Goal: Transaction & Acquisition: Purchase product/service

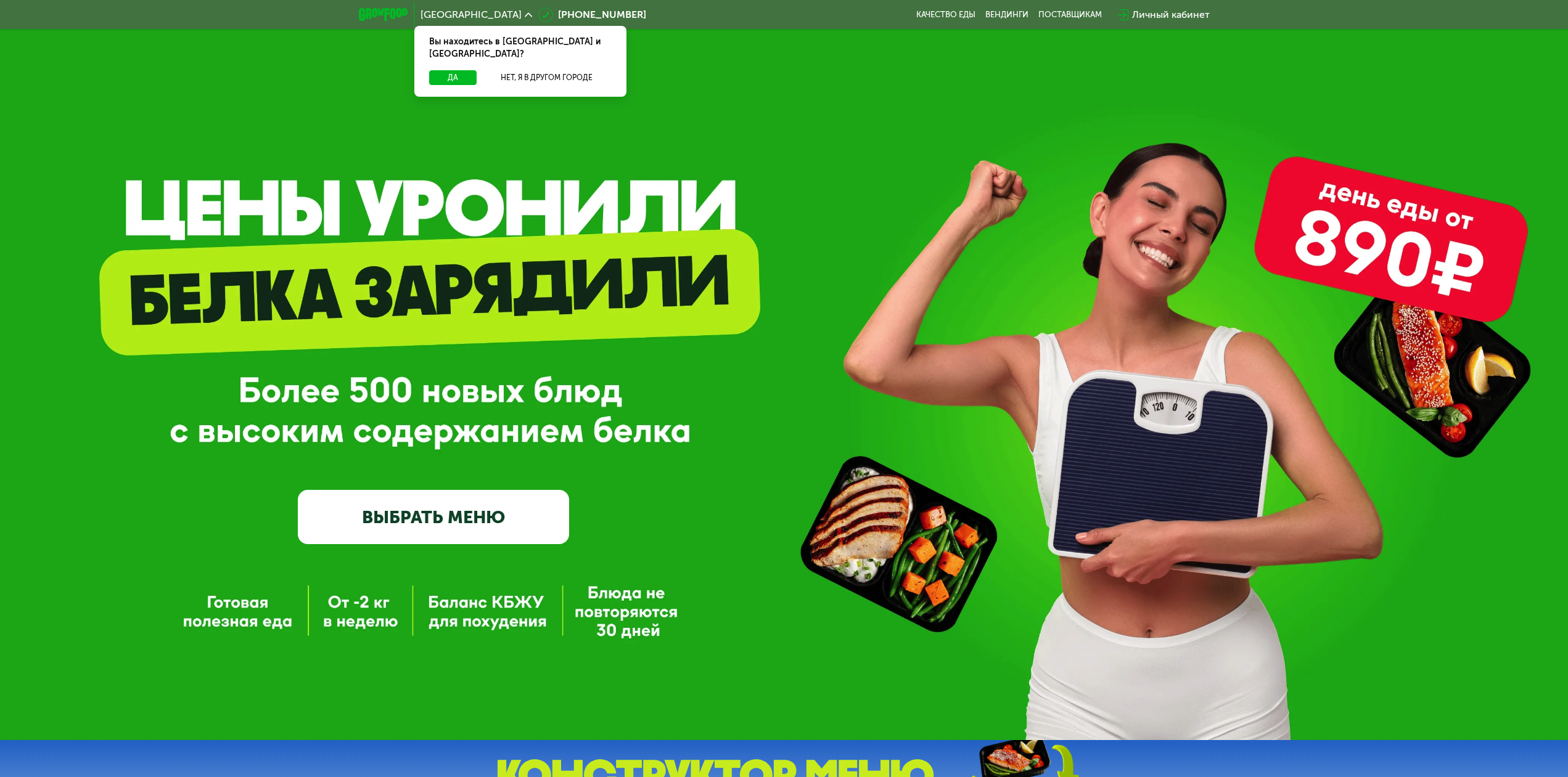
click at [443, 528] on link "ВЫБРАТЬ МЕНЮ" at bounding box center [433, 517] width 272 height 54
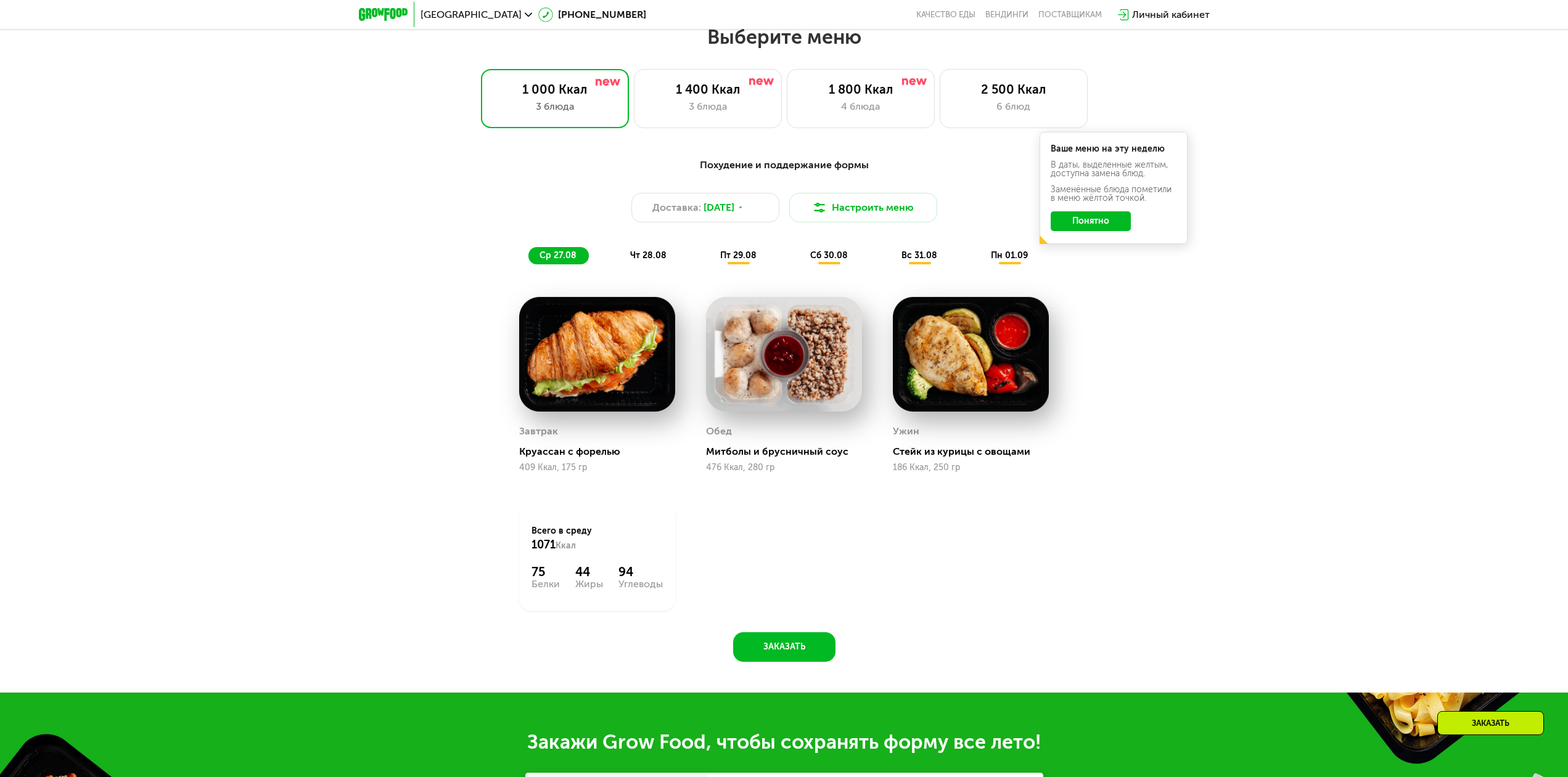
scroll to position [852, 0]
click at [862, 112] on div "4 блюда" at bounding box center [861, 105] width 122 height 15
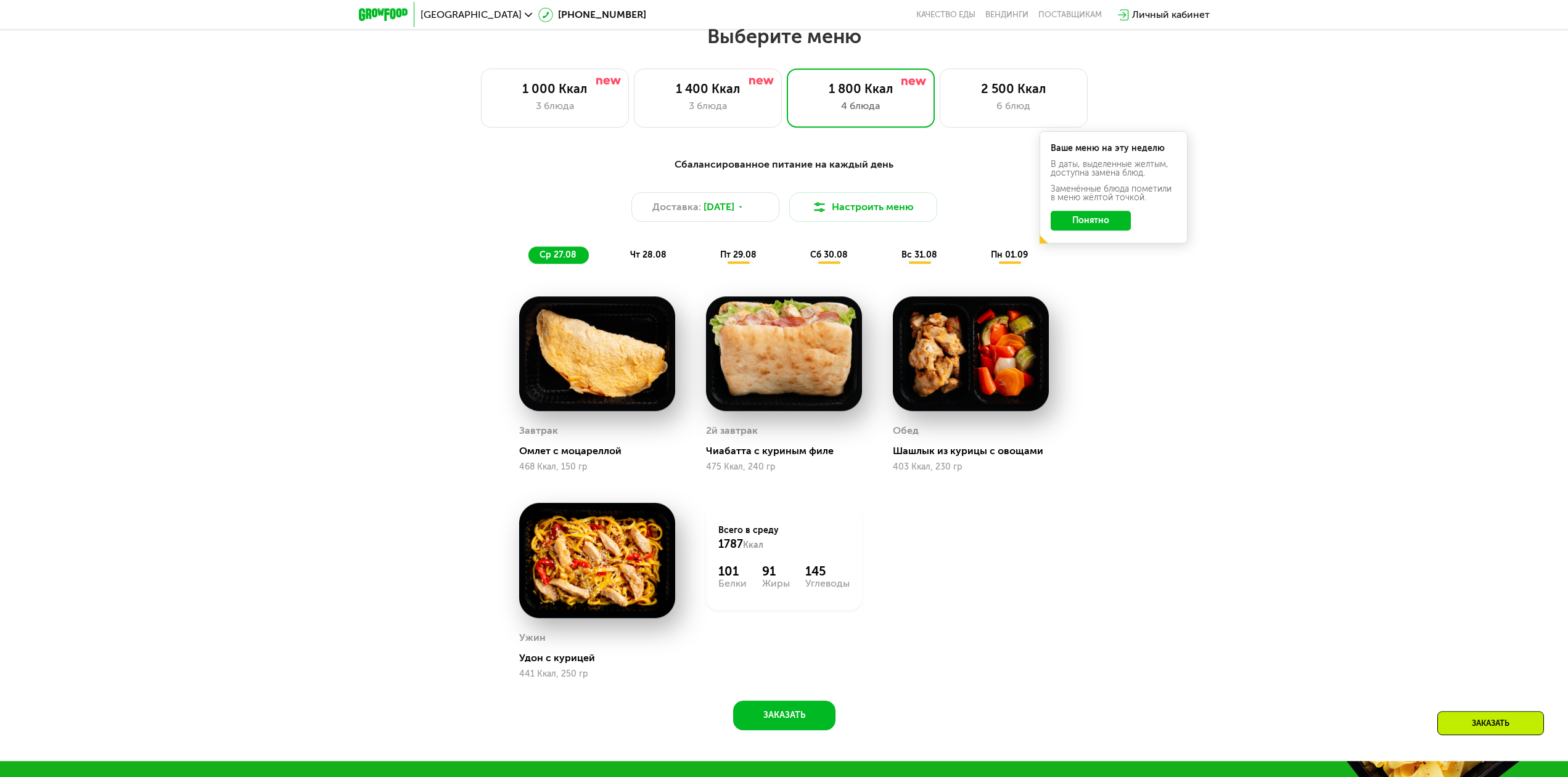
click at [1103, 228] on button "Понятно" at bounding box center [1091, 221] width 80 height 20
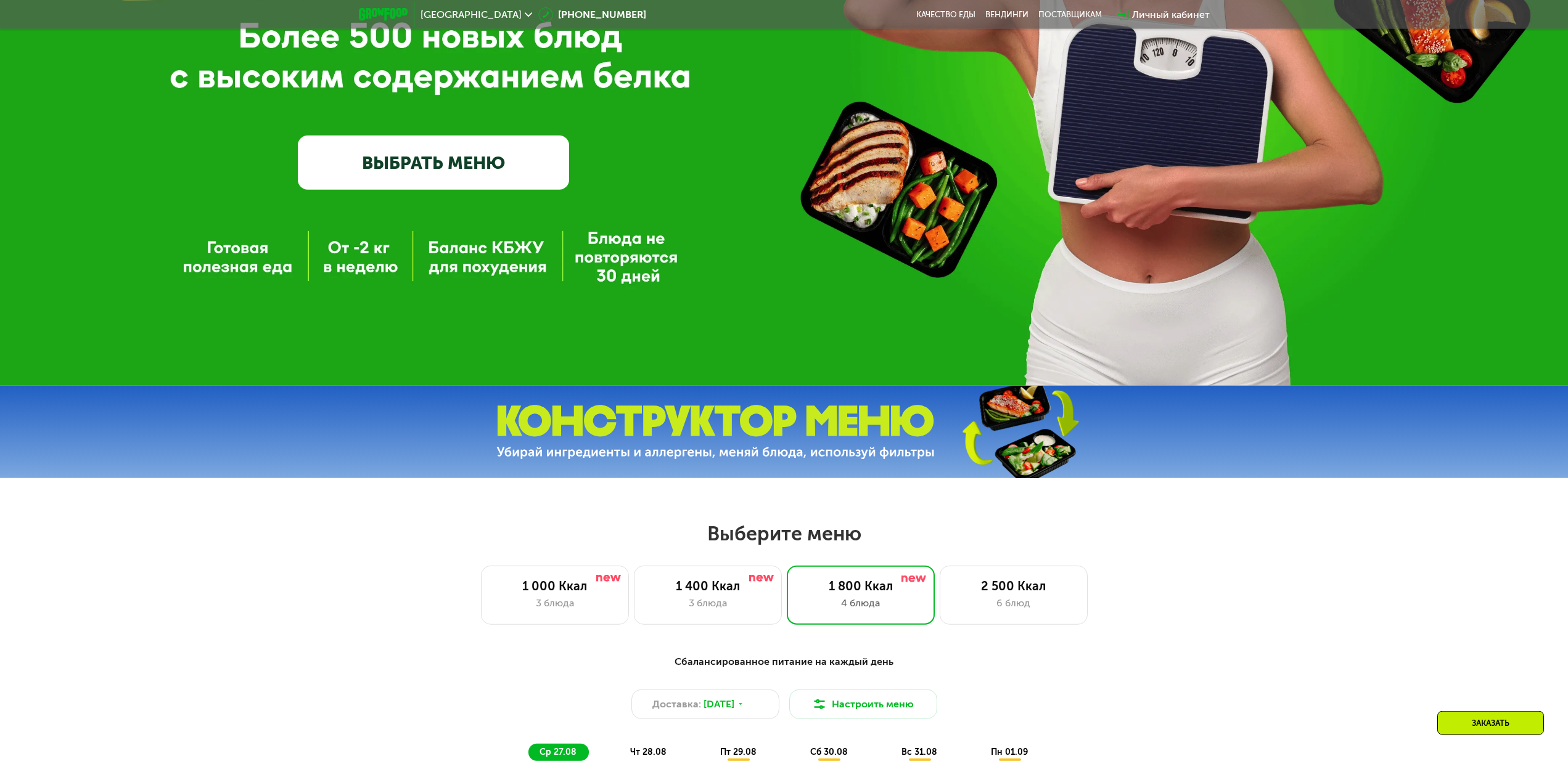
scroll to position [440, 0]
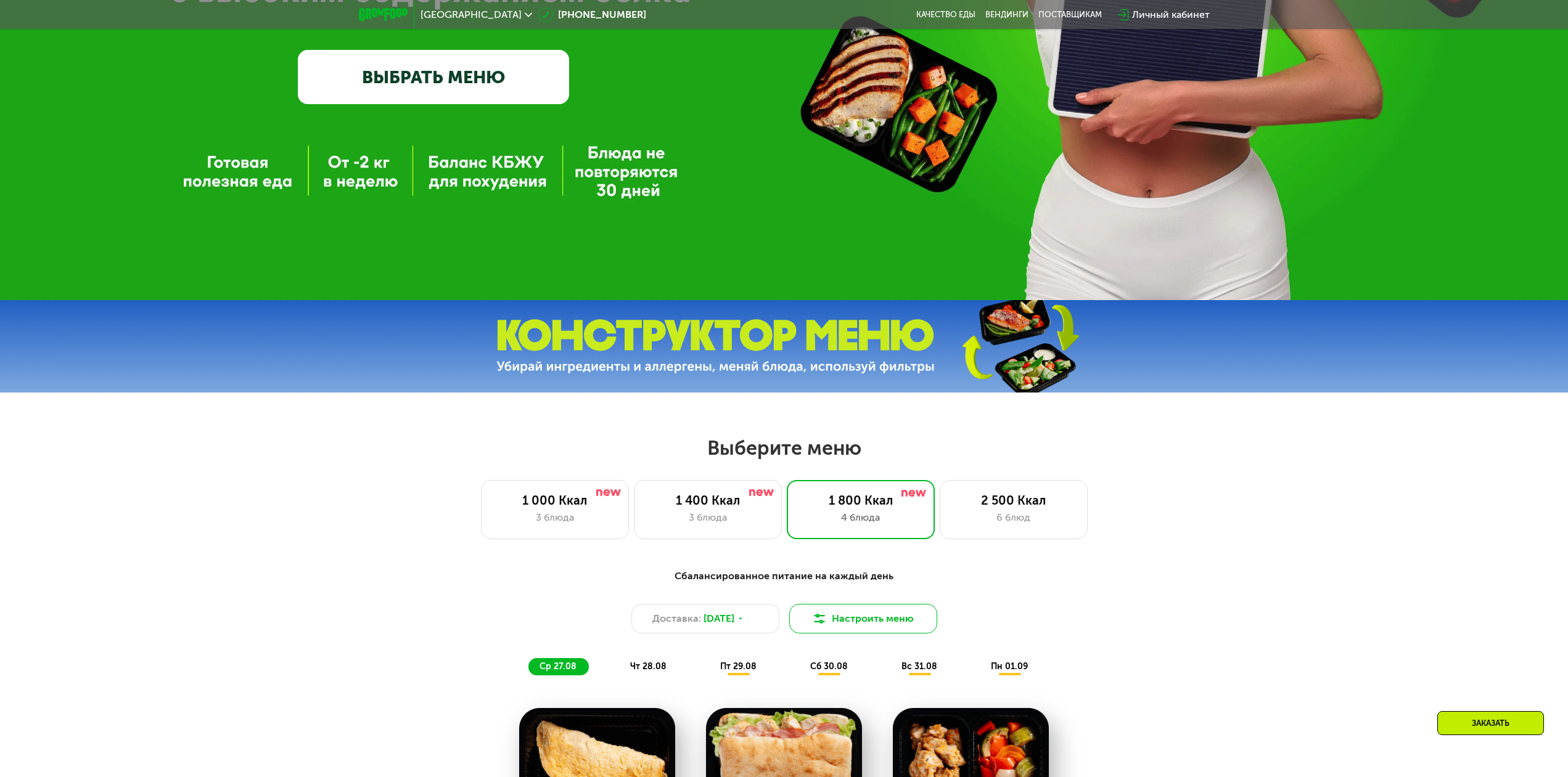
click at [865, 629] on button "Настроить меню" at bounding box center [863, 619] width 148 height 30
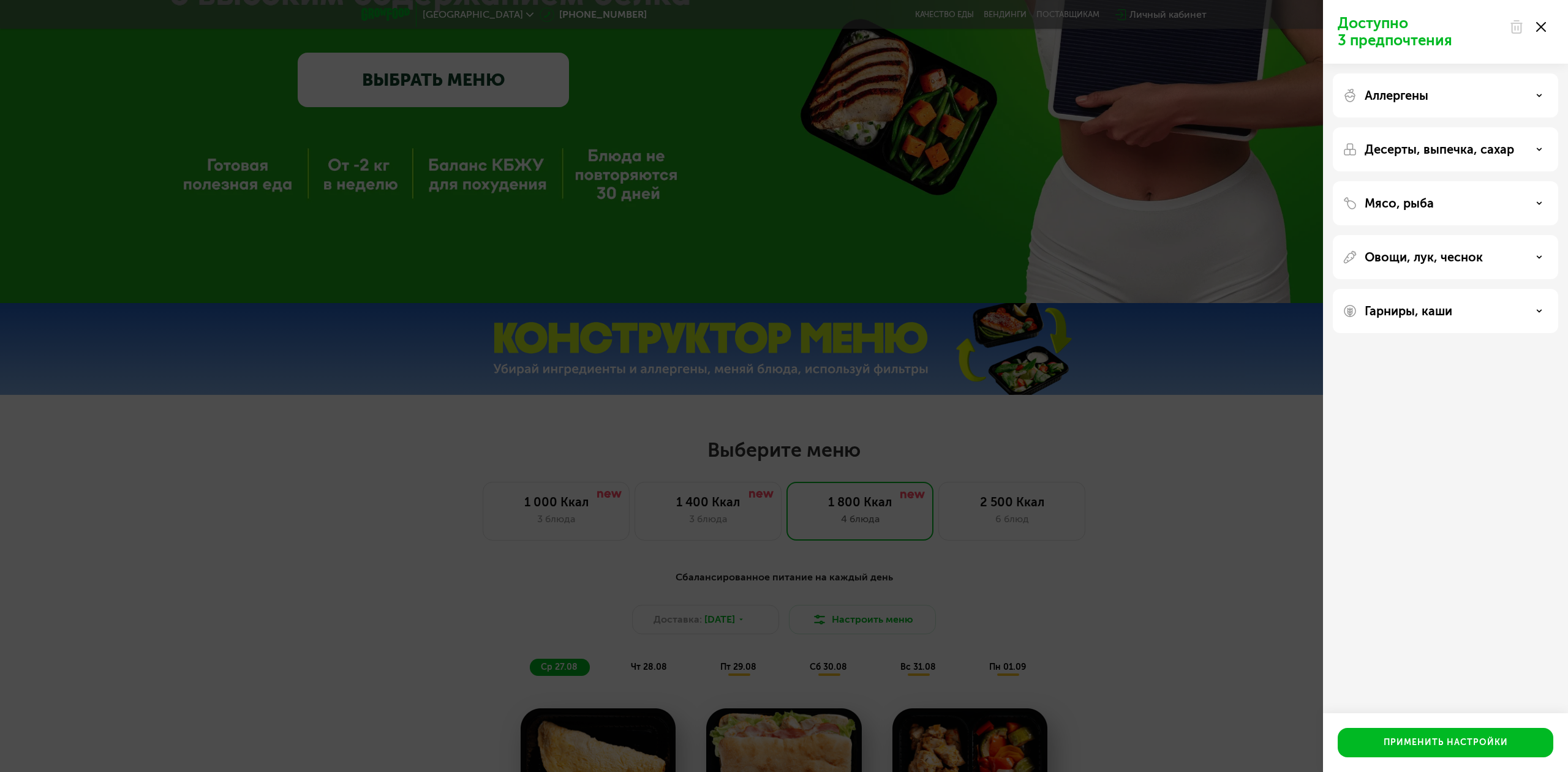
click at [1419, 95] on p "Аллергены" at bounding box center [1396, 95] width 64 height 15
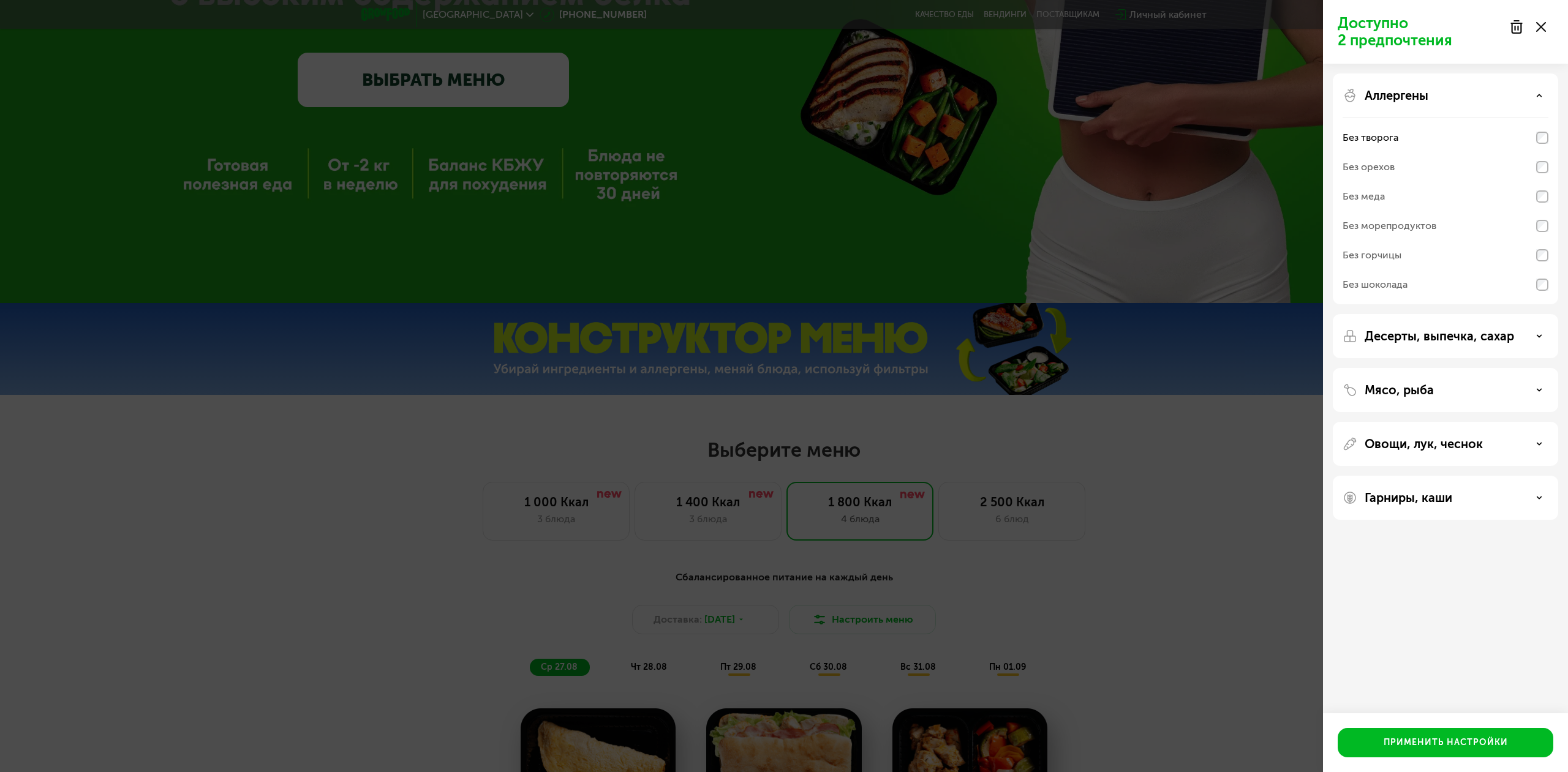
click at [1227, 211] on div "Доступно 2 предпочтения Аллергены Без творога Без орехов Без меда Без морепроду…" at bounding box center [784, 386] width 1568 height 772
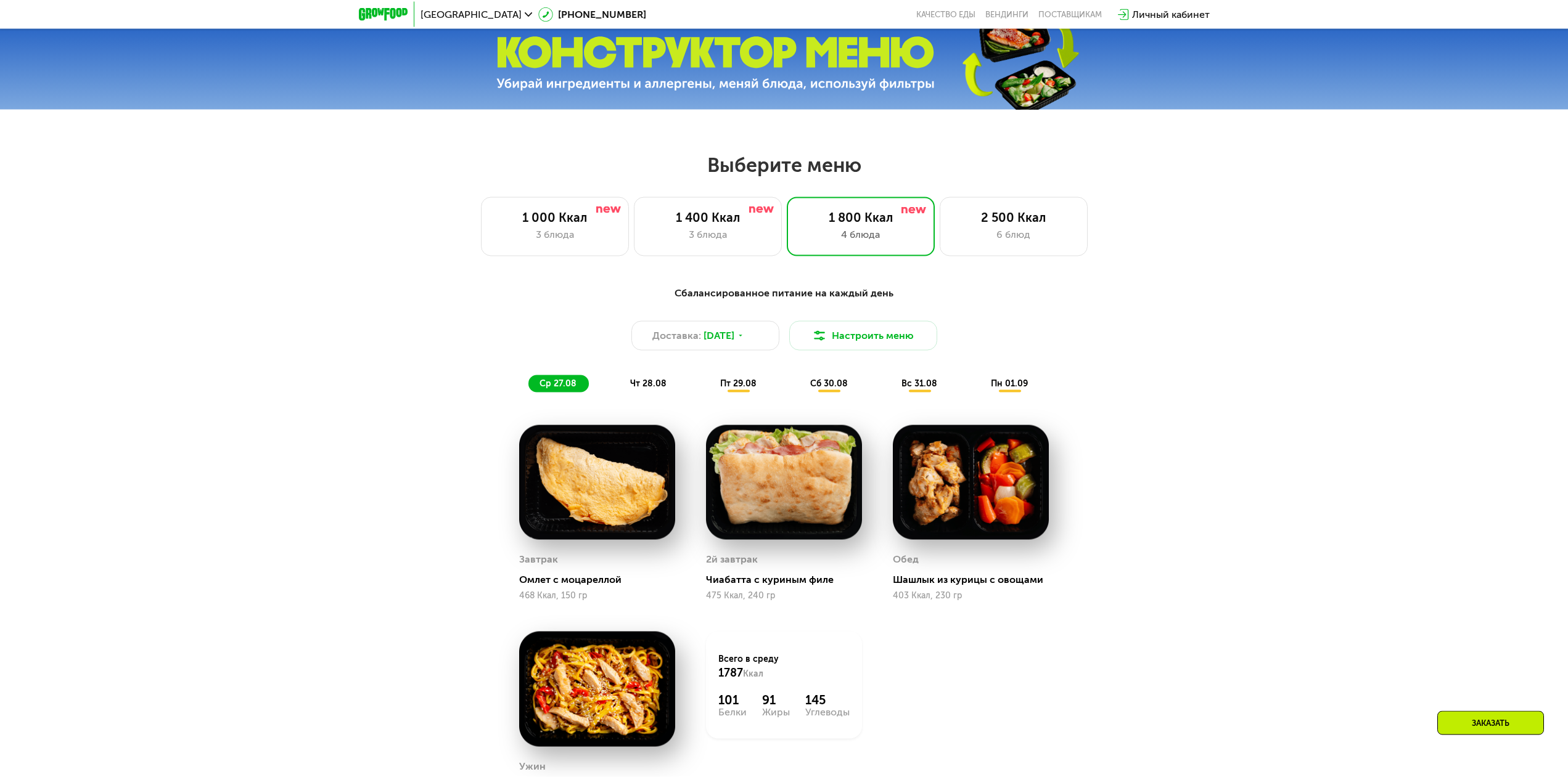
scroll to position [692, 0]
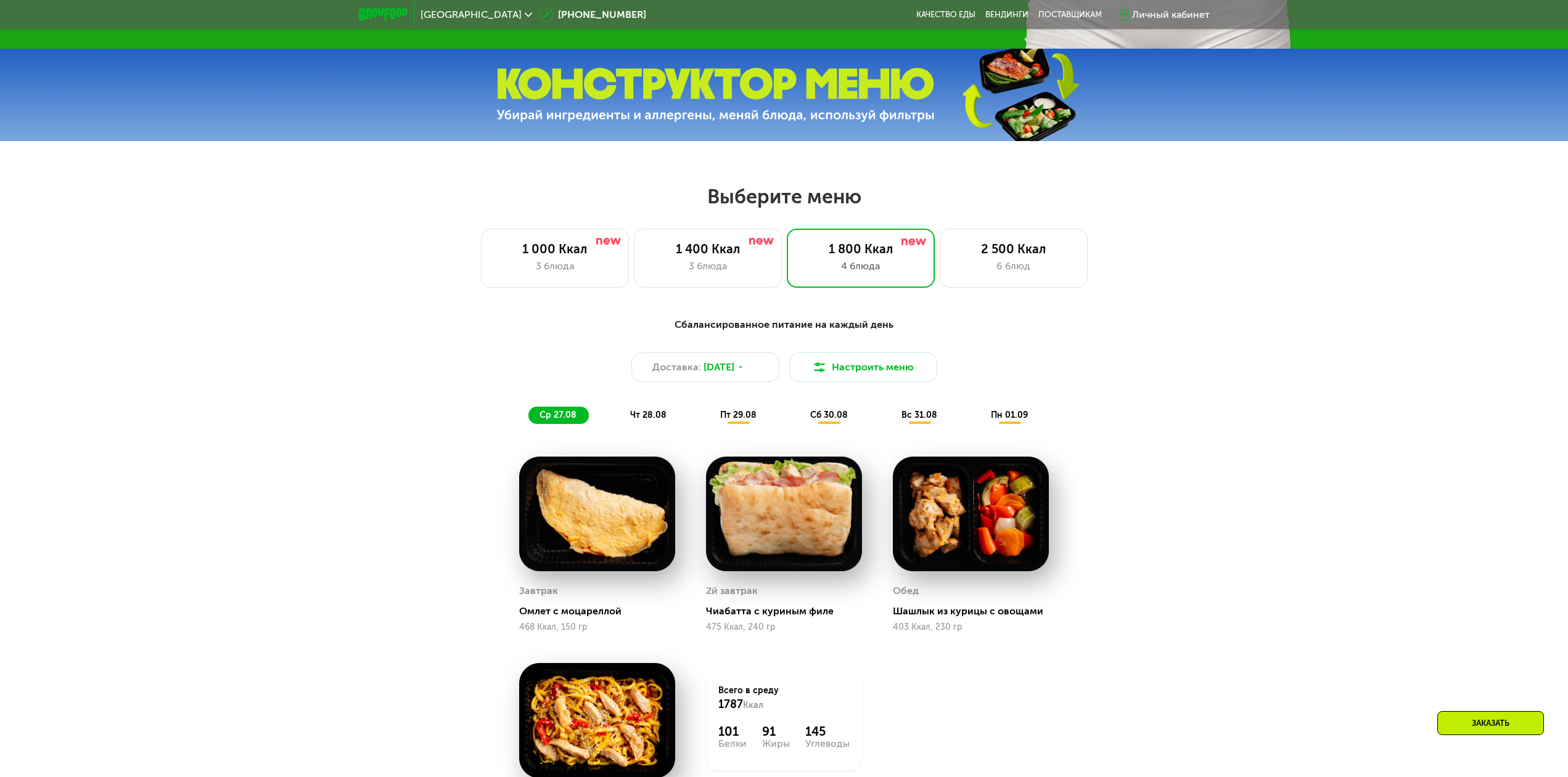
click at [637, 420] on span "чт 28.08" at bounding box center [649, 415] width 37 height 11
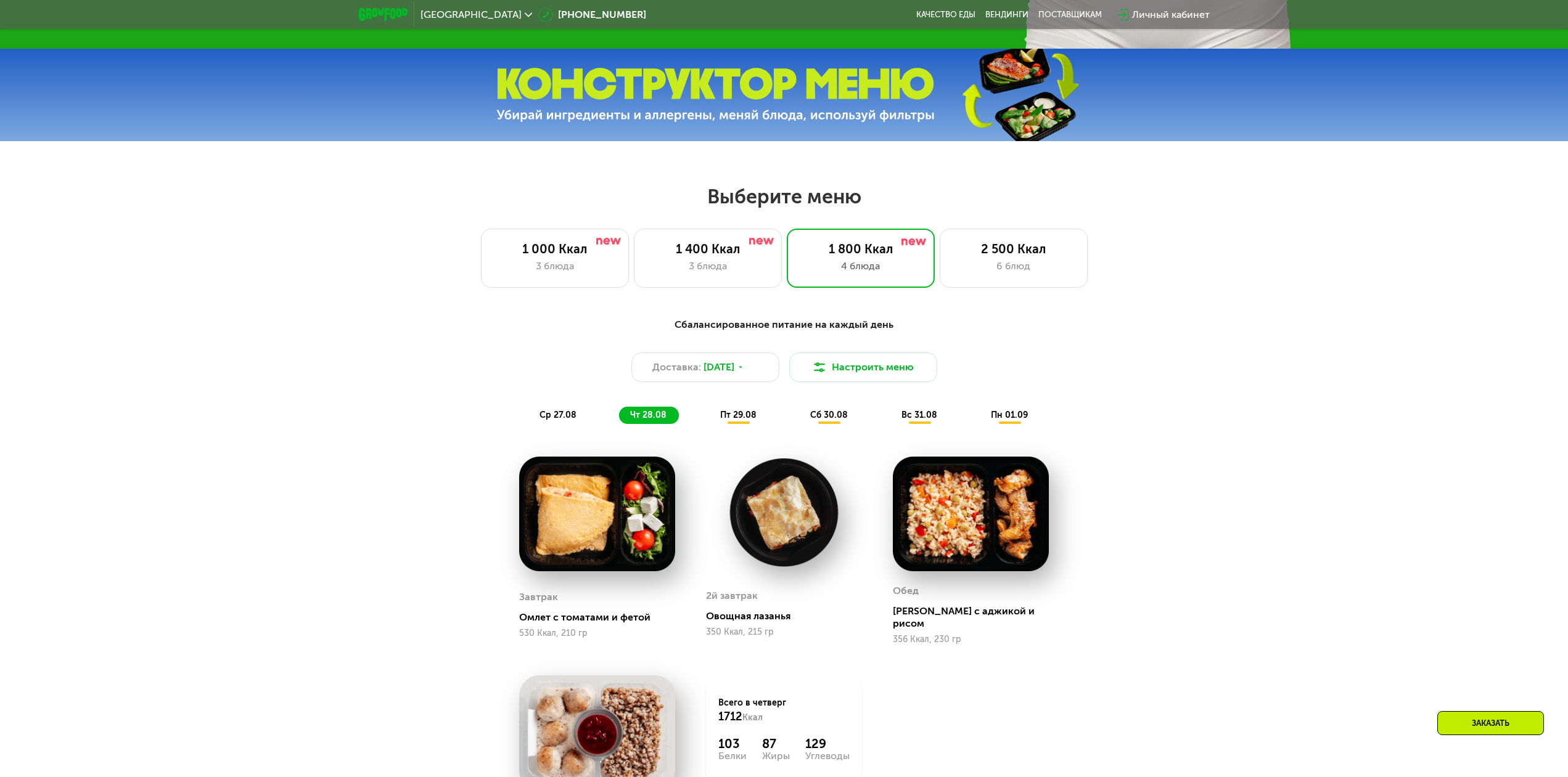
click at [722, 420] on span "пт 29.08" at bounding box center [739, 415] width 37 height 11
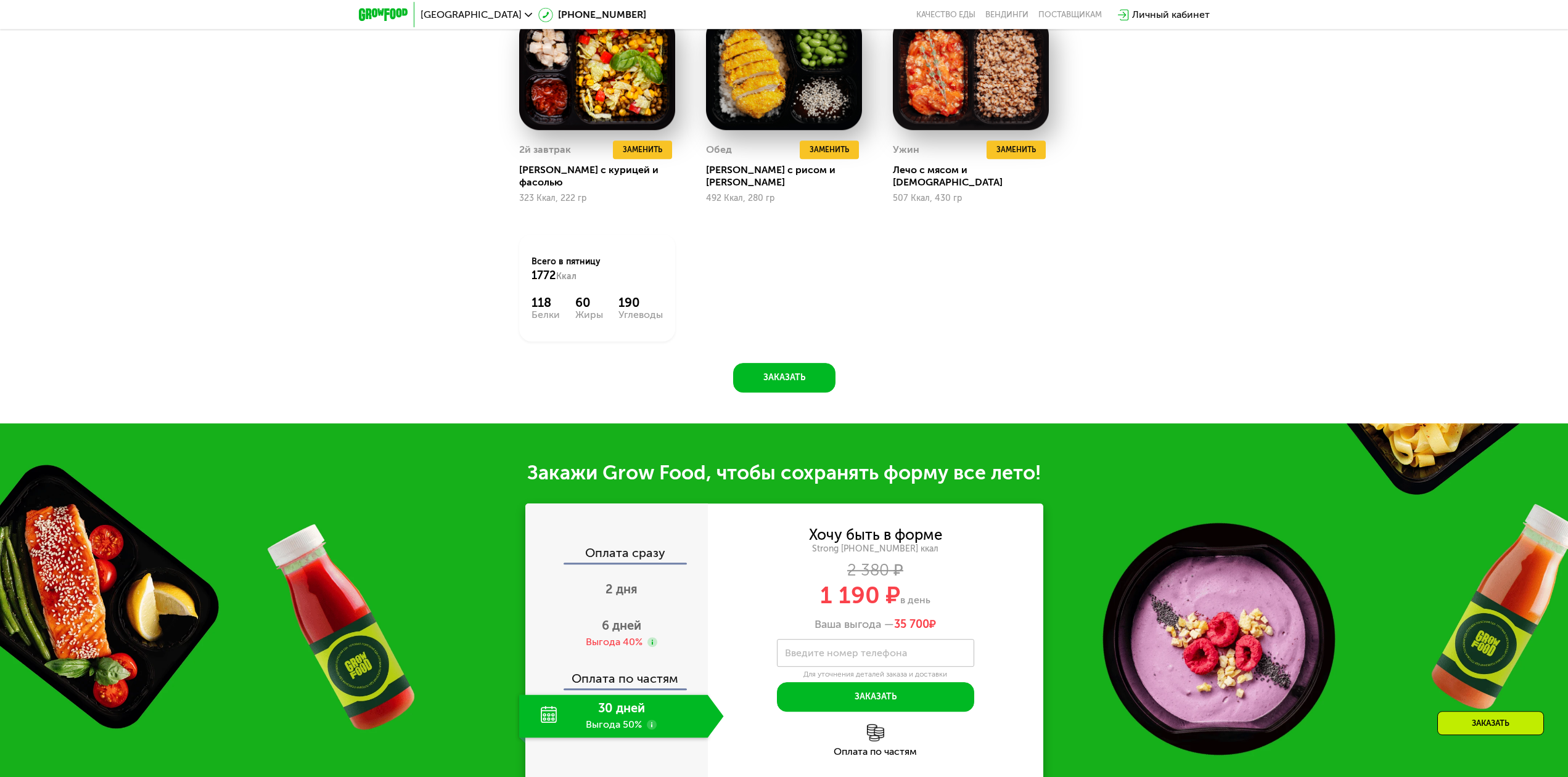
scroll to position [1509, 0]
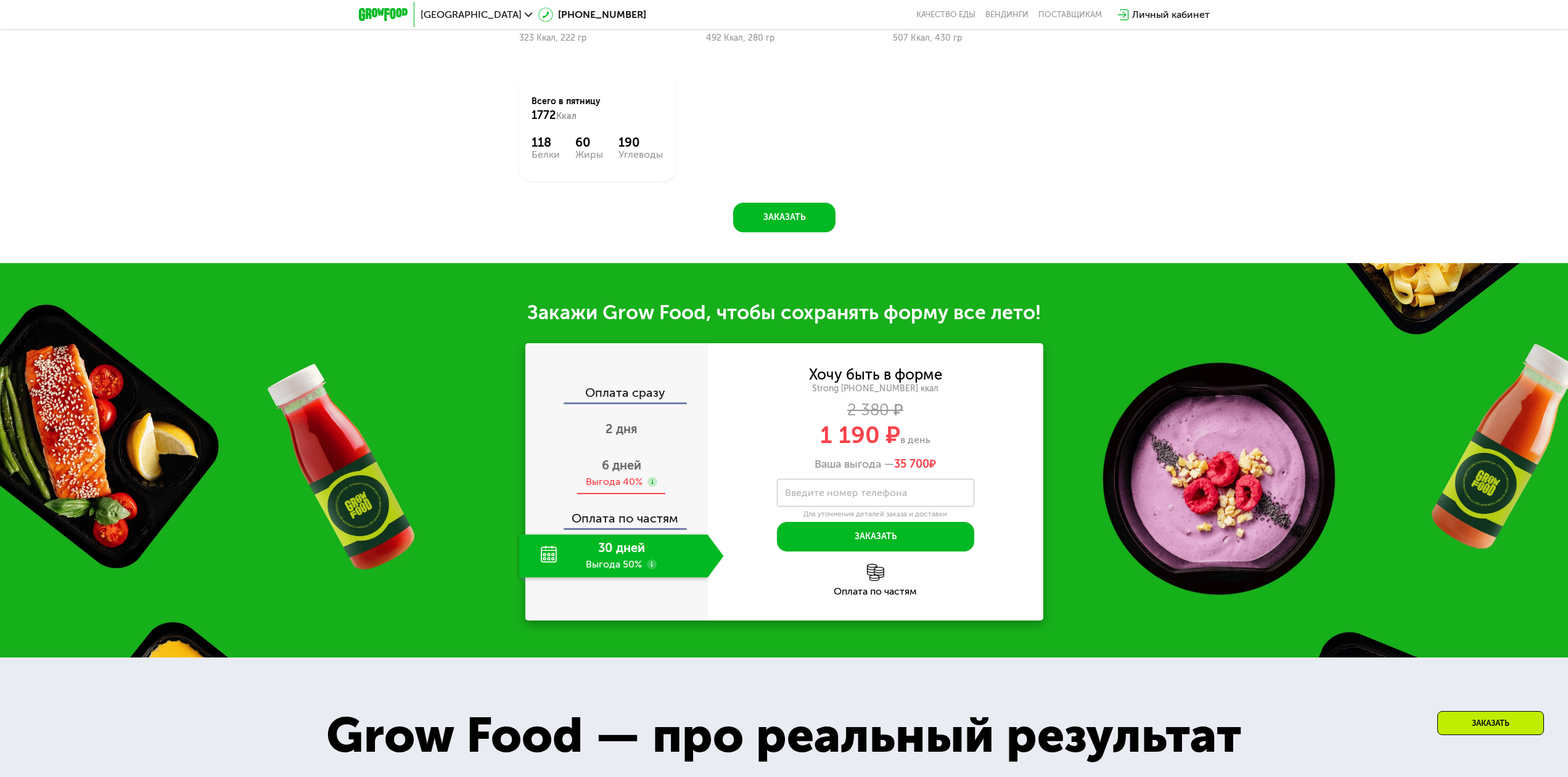
click at [632, 465] on div "6 дней Выгода 40%" at bounding box center [621, 473] width 205 height 43
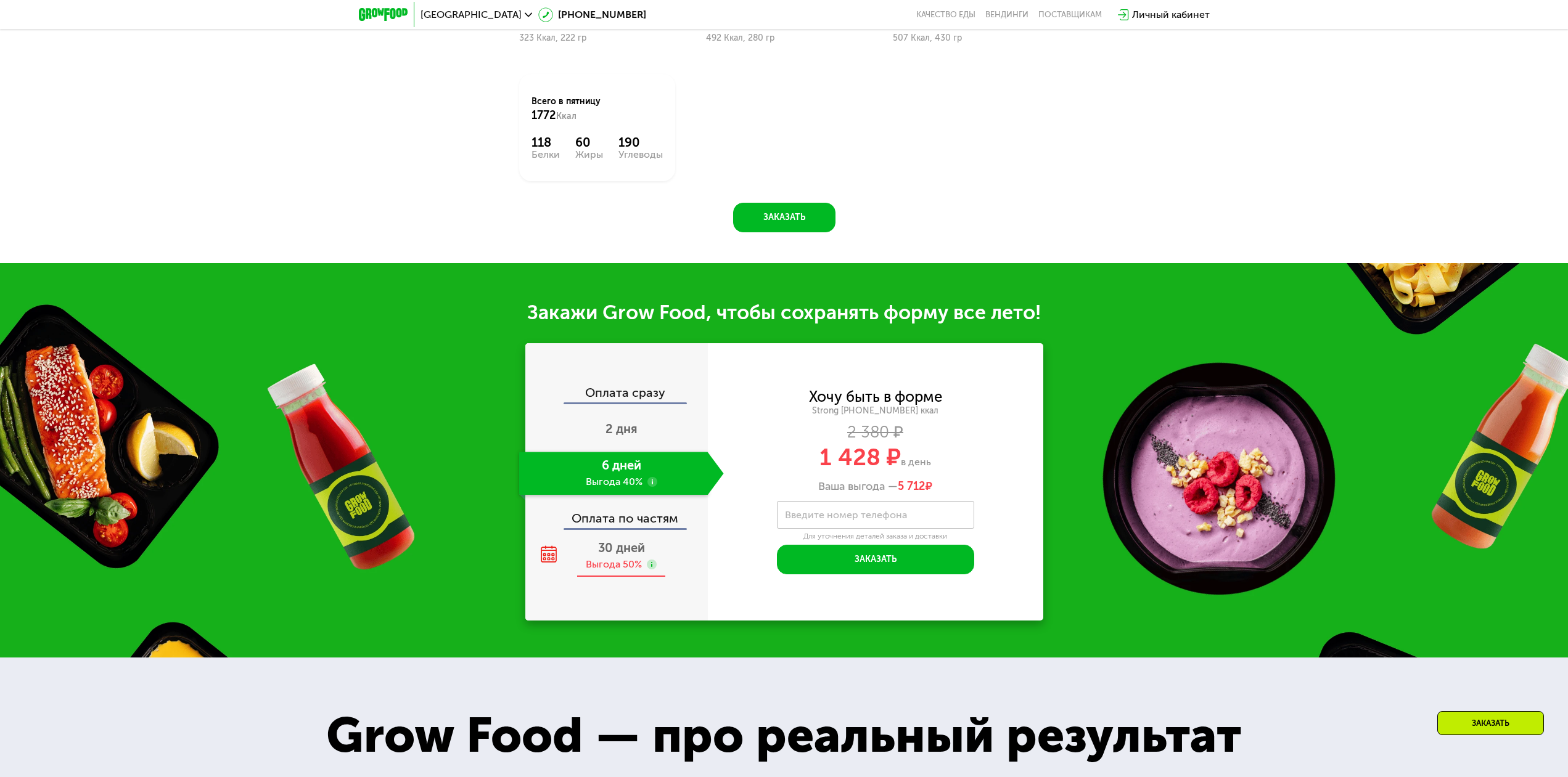
click at [637, 544] on span "30 дней" at bounding box center [621, 548] width 47 height 15
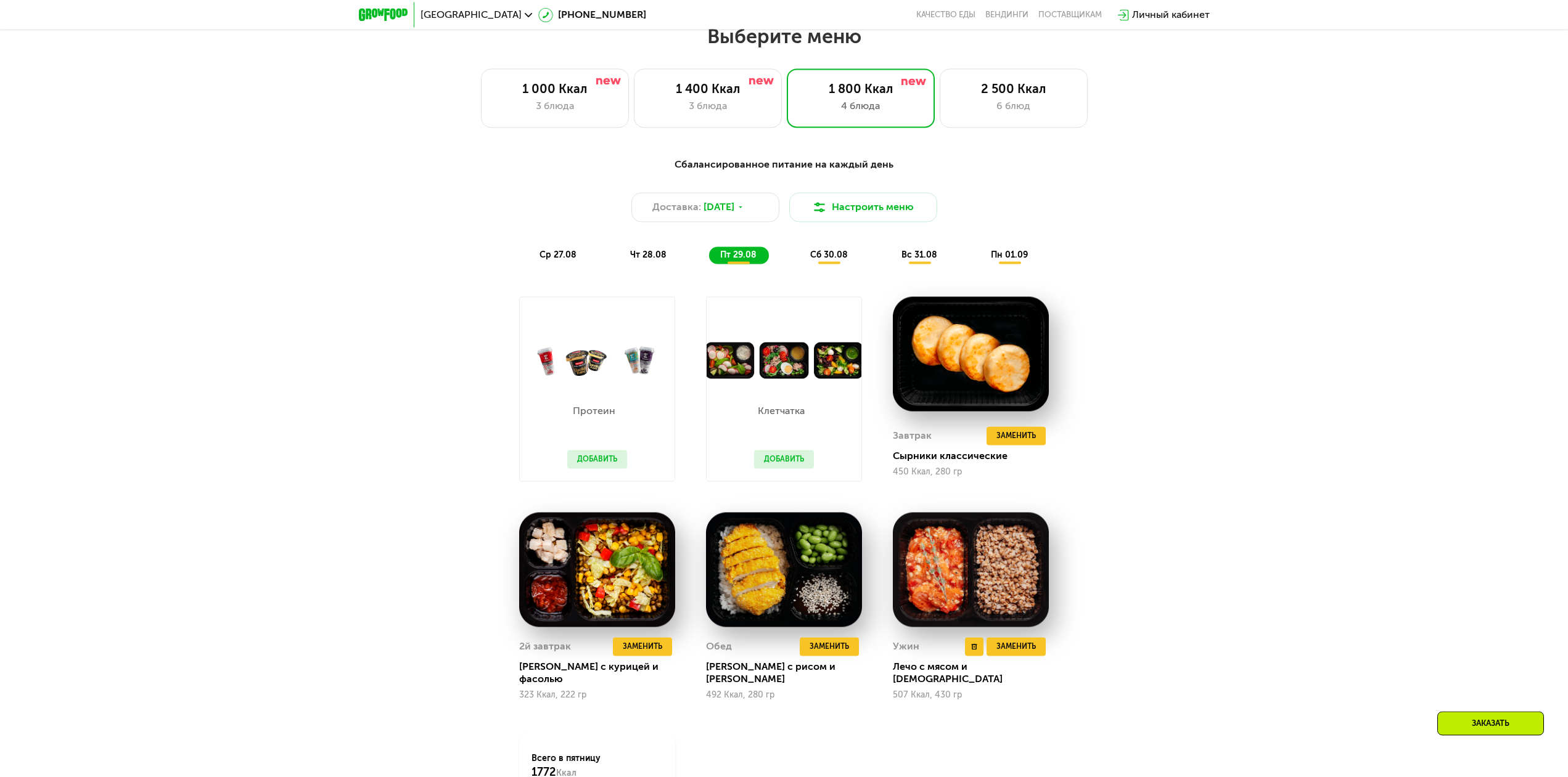
scroll to position [817, 0]
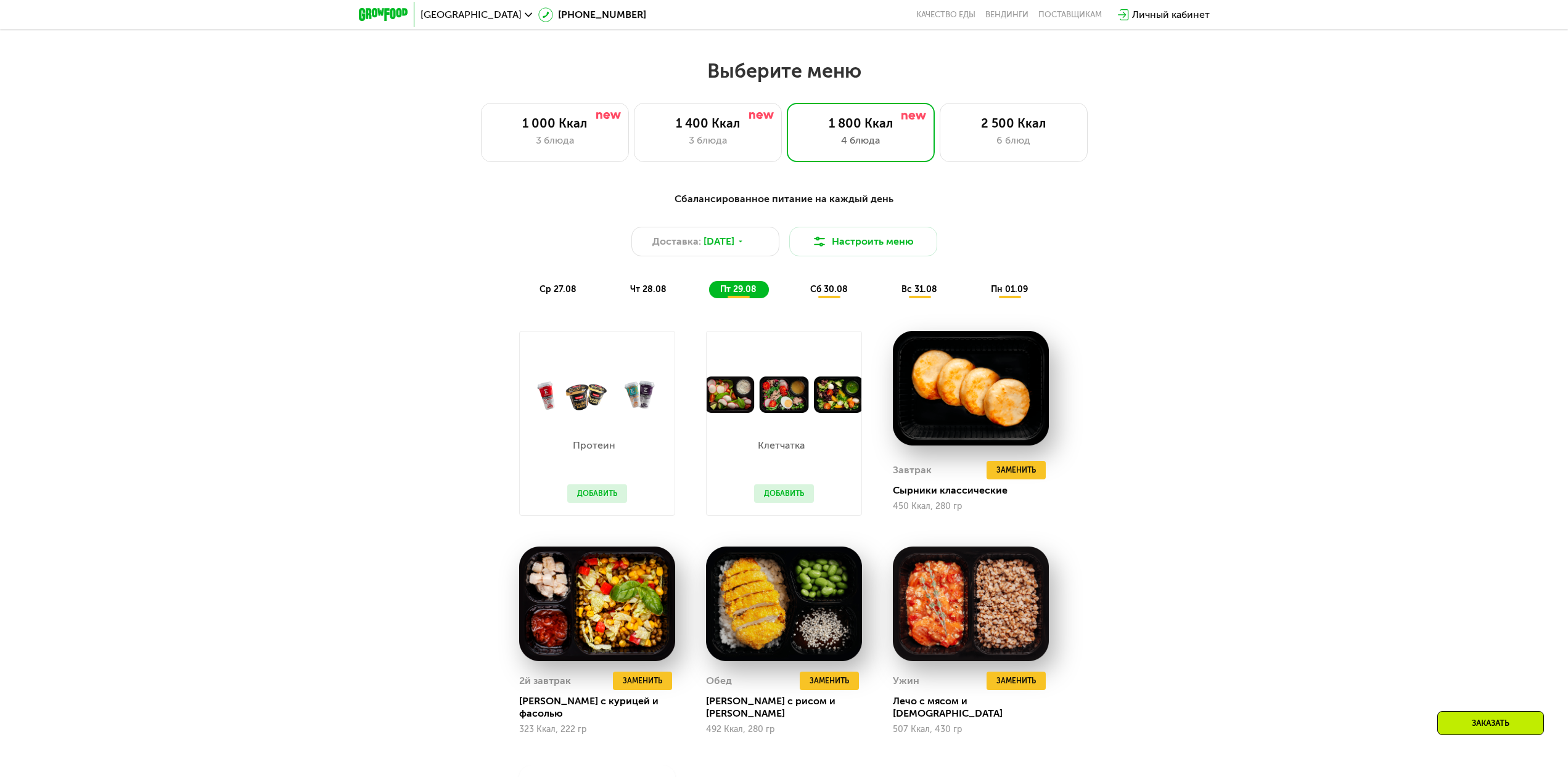
click at [836, 290] on span "сб 30.08" at bounding box center [829, 289] width 37 height 11
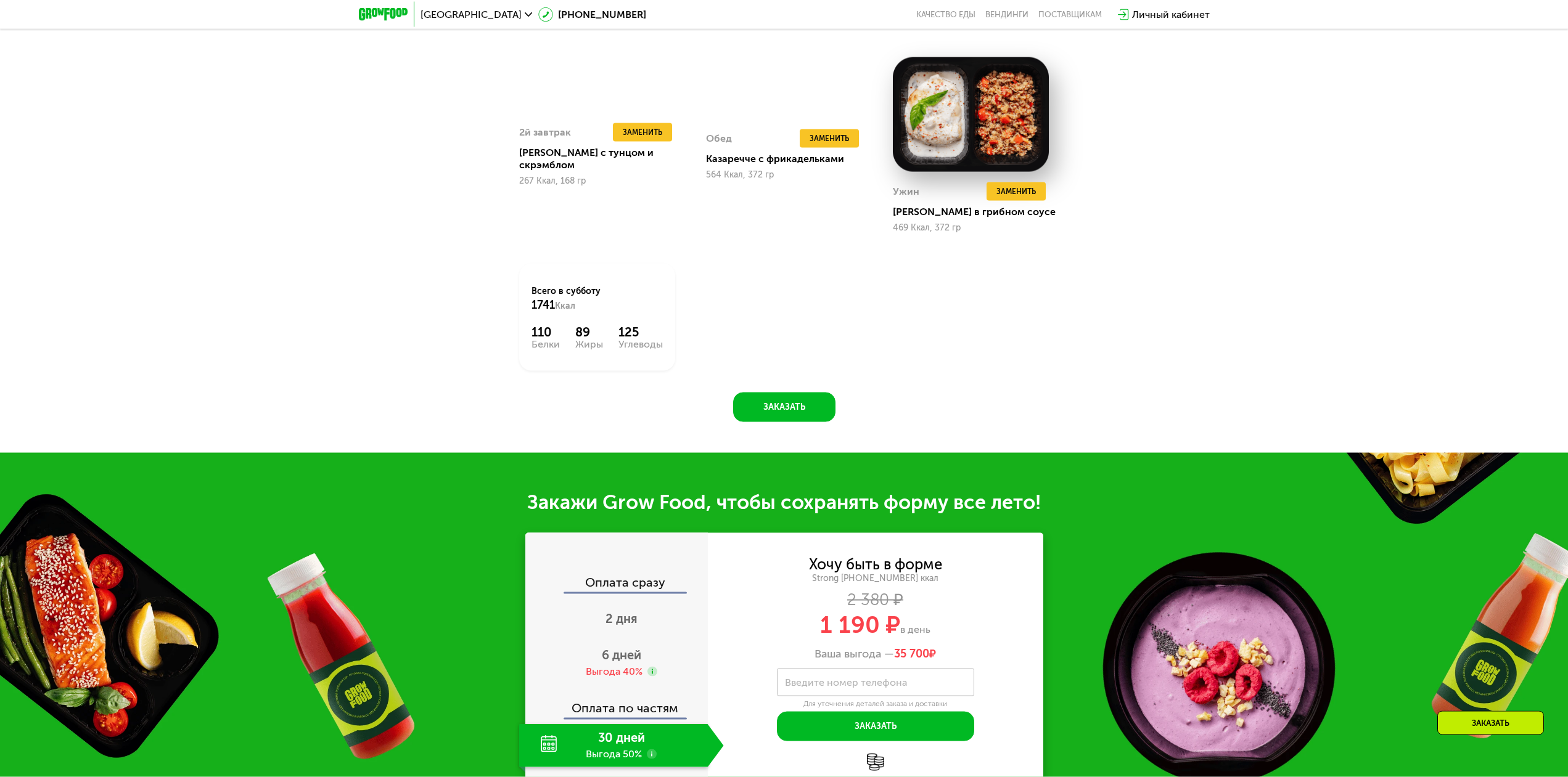
scroll to position [1446, 0]
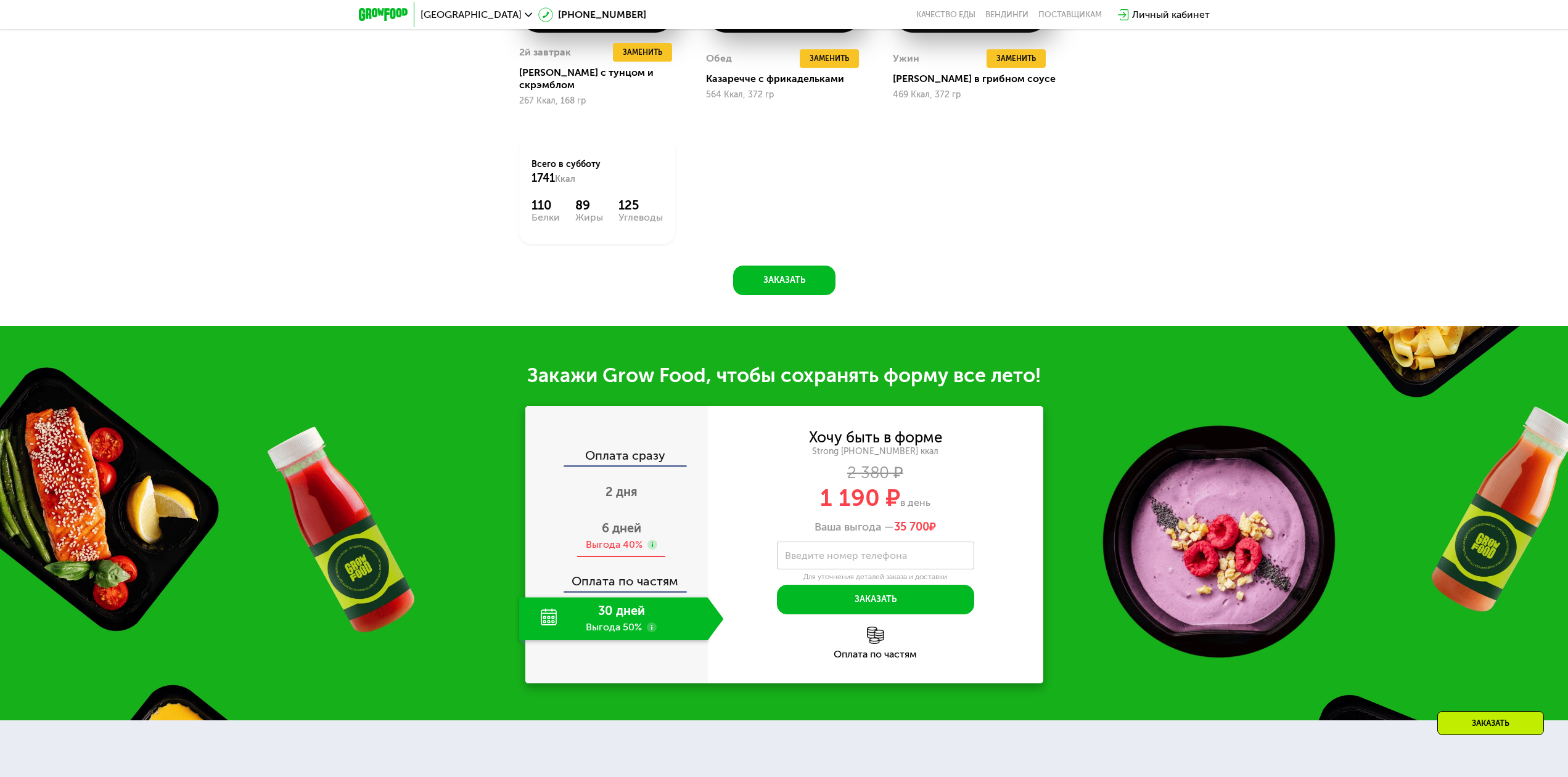
click at [619, 521] on span "6 дней" at bounding box center [622, 528] width 39 height 15
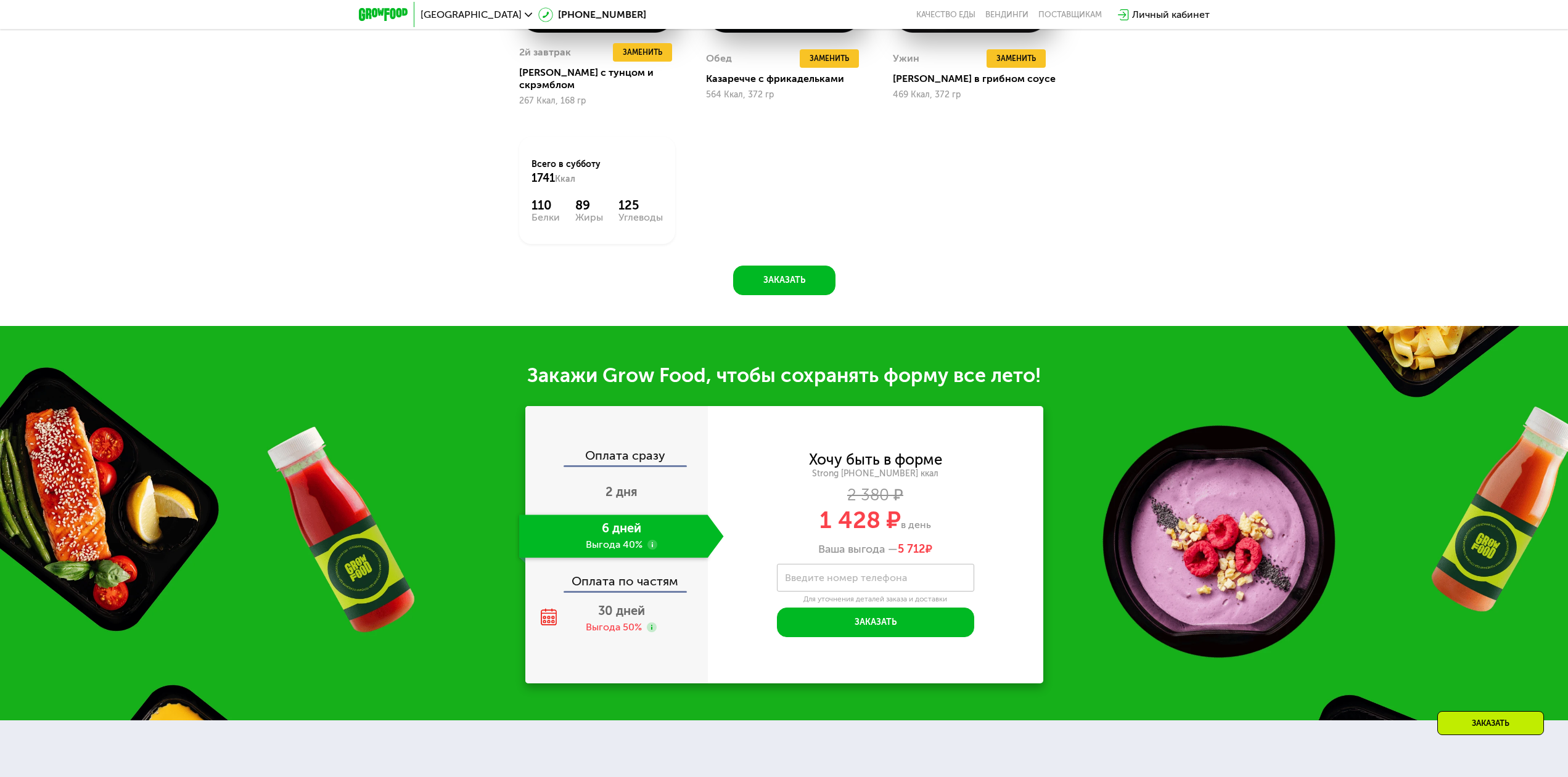
click at [653, 540] on use at bounding box center [653, 545] width 10 height 10
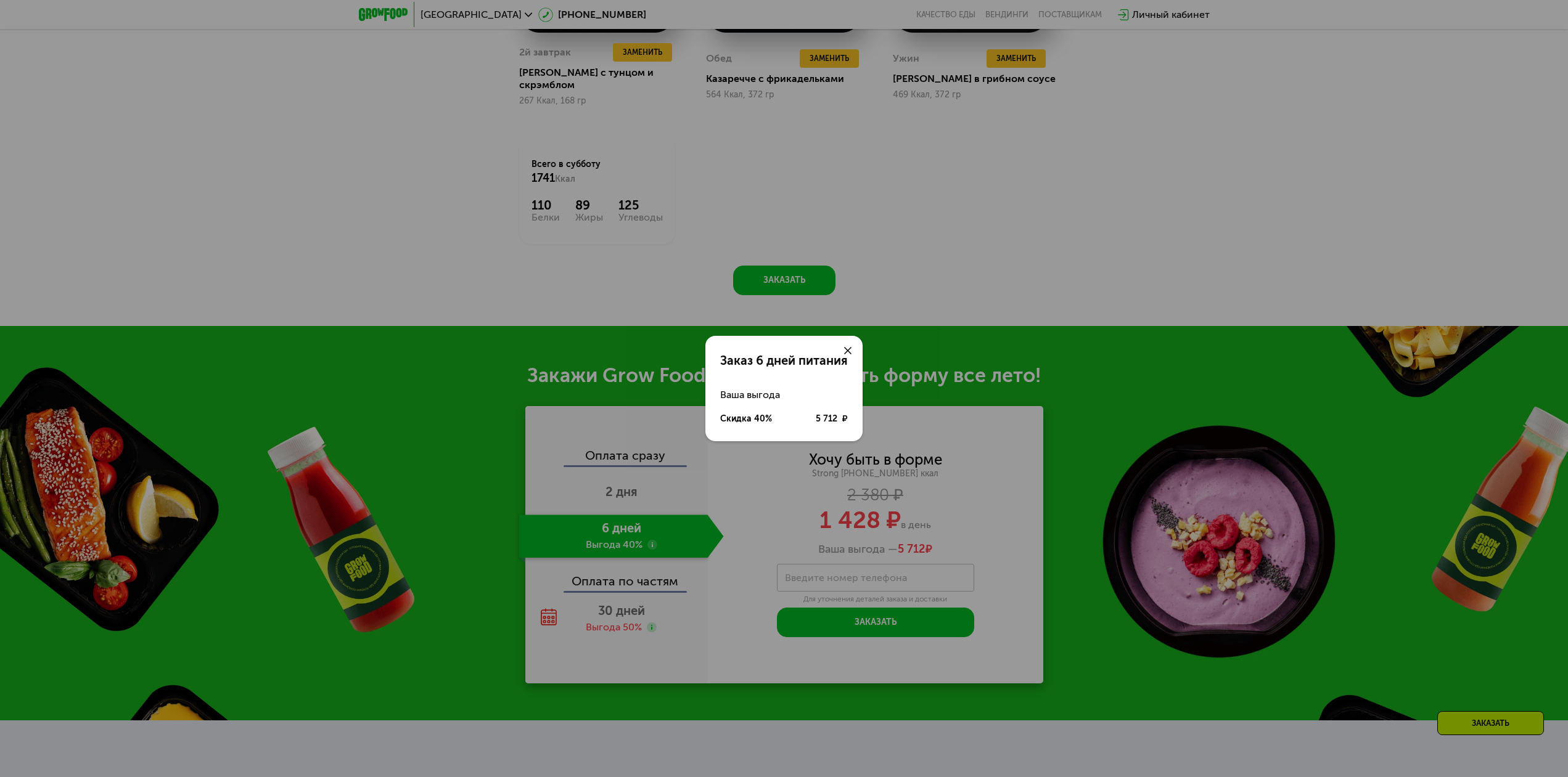
click at [850, 348] on use at bounding box center [848, 351] width 8 height 8
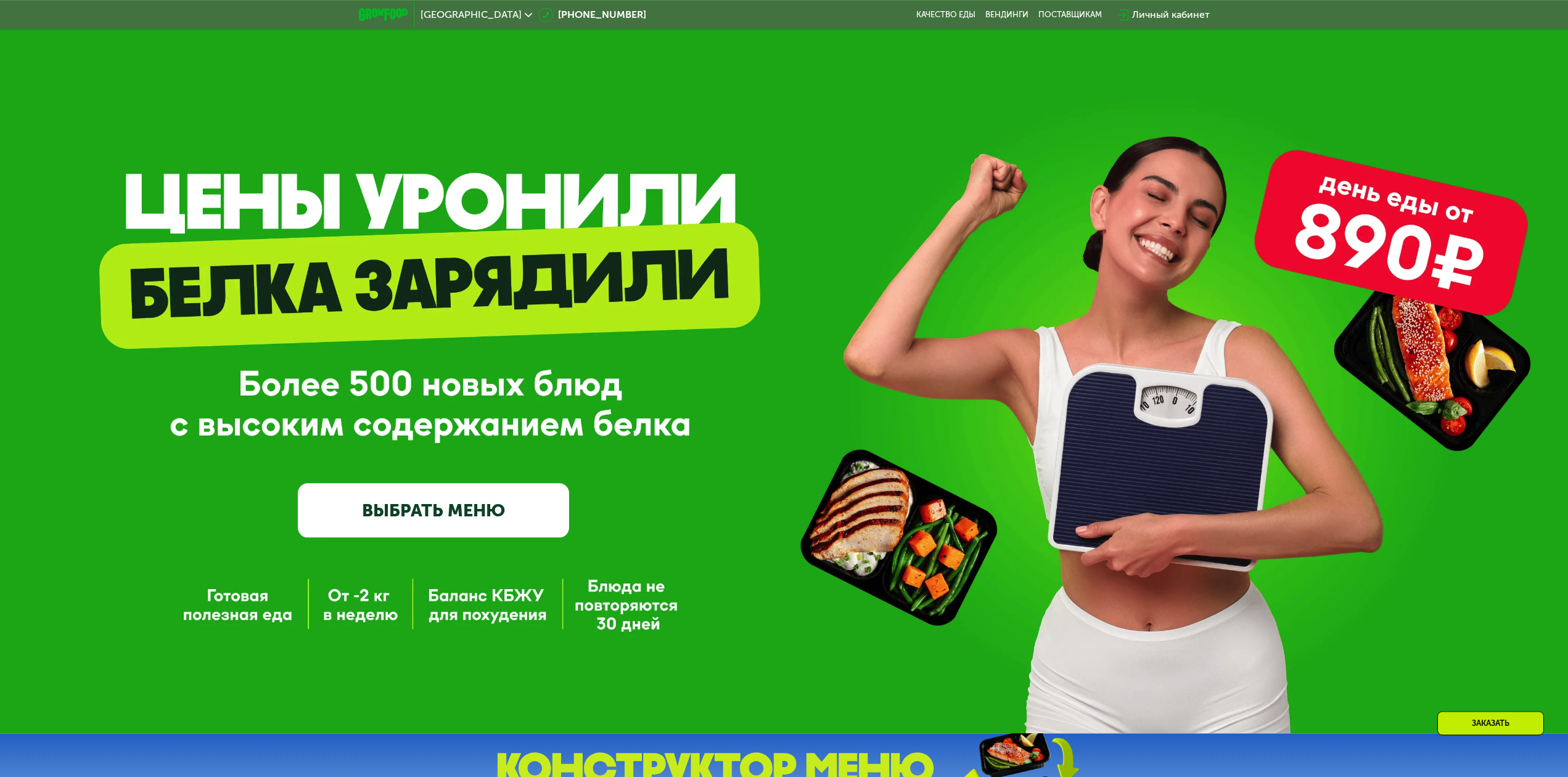
scroll to position [0, 0]
